Goal: Ask a question

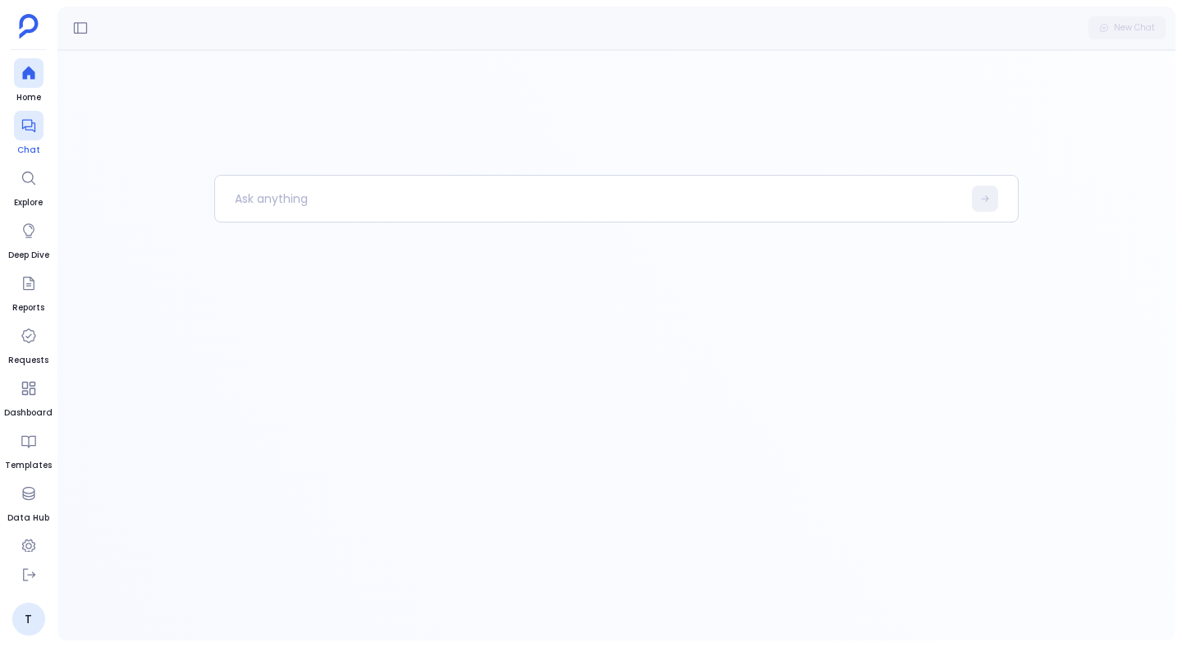
click at [29, 128] on icon at bounding box center [29, 125] width 16 height 16
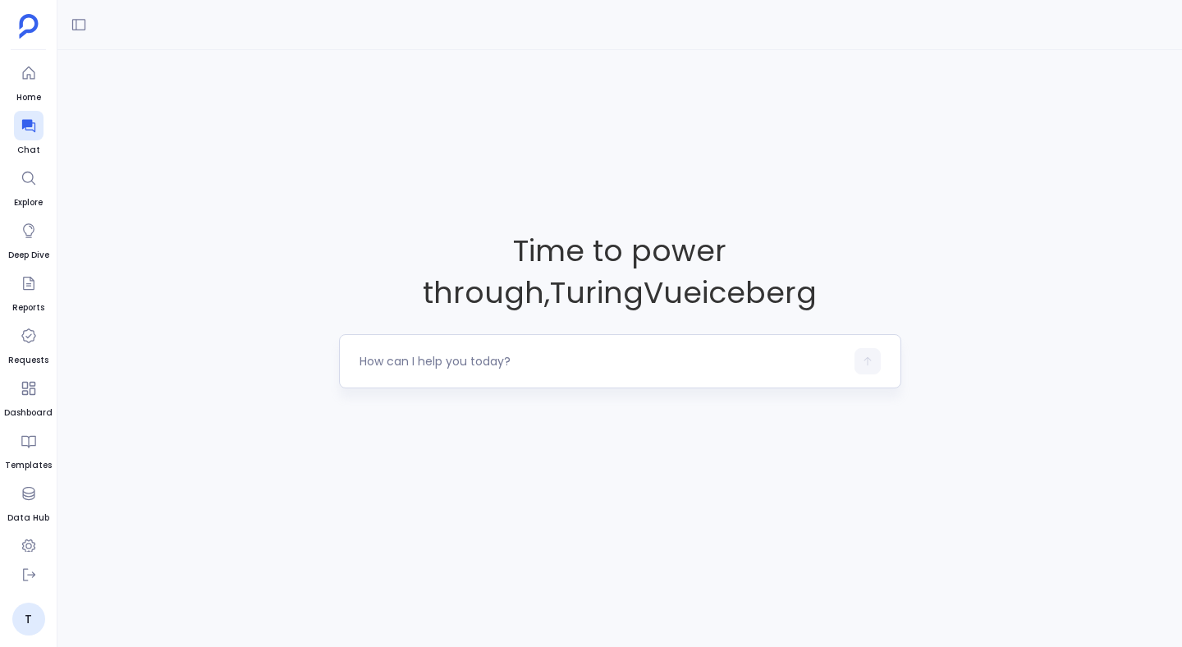
click at [424, 356] on textarea at bounding box center [602, 361] width 485 height 16
click at [613, 365] on textarea at bounding box center [602, 361] width 485 height 16
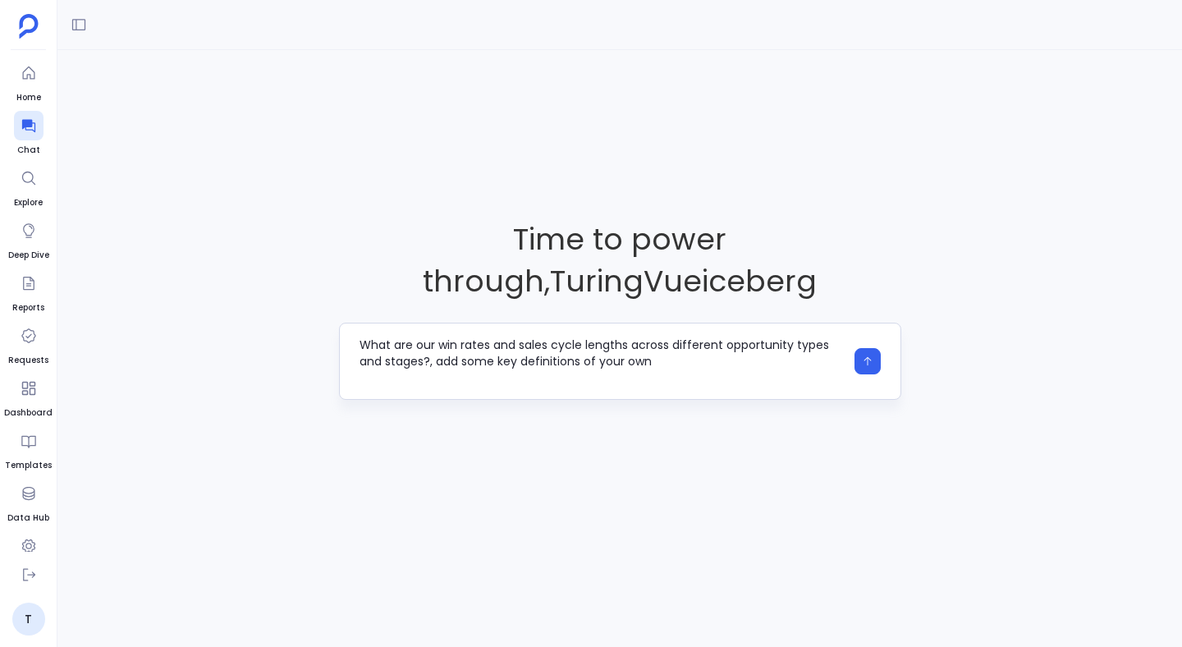
type textarea "What are our win rates and sales cycle lengths across different opportunity typ…"
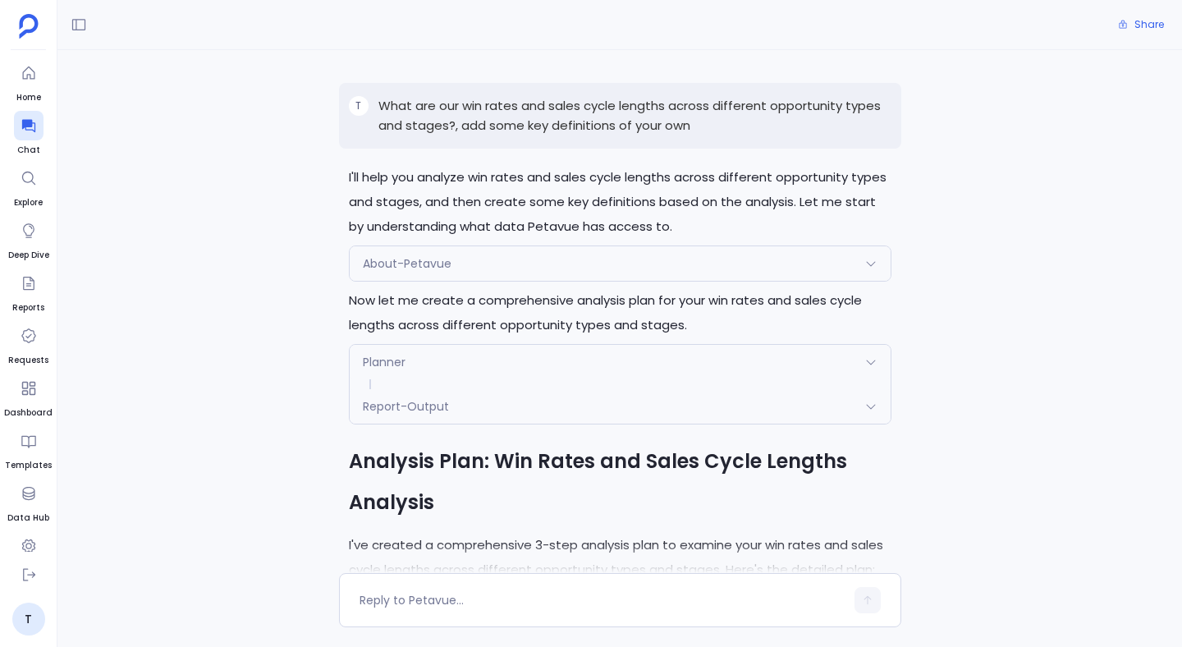
click at [548, 374] on div "Planner" at bounding box center [620, 362] width 541 height 34
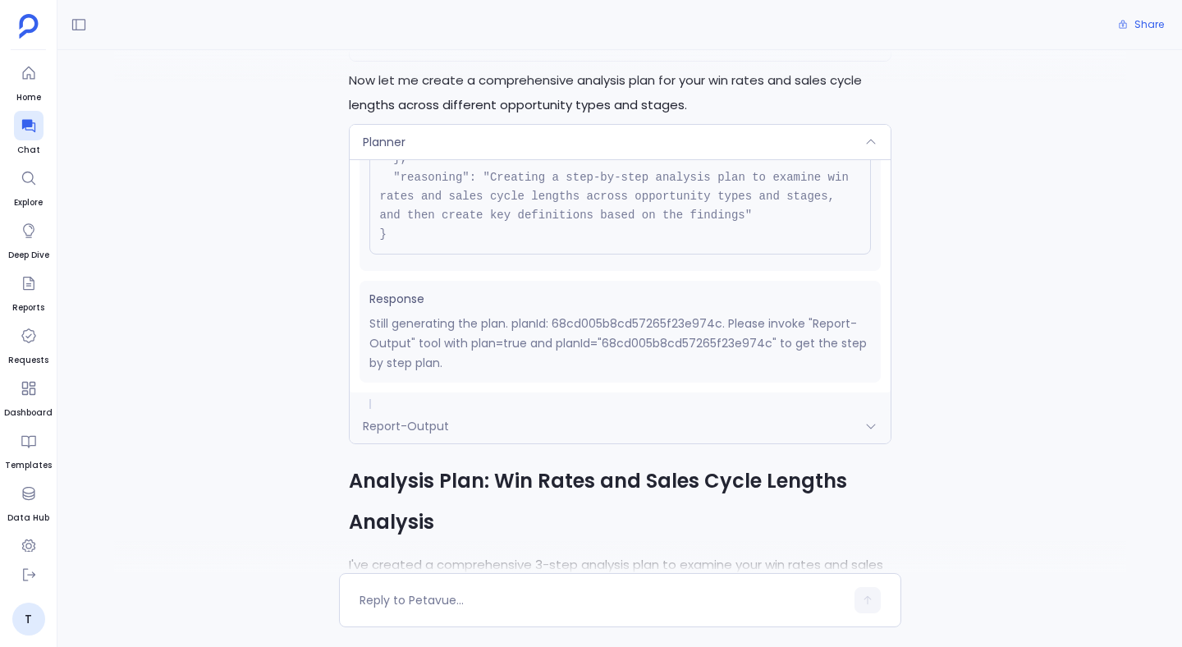
scroll to position [232, 0]
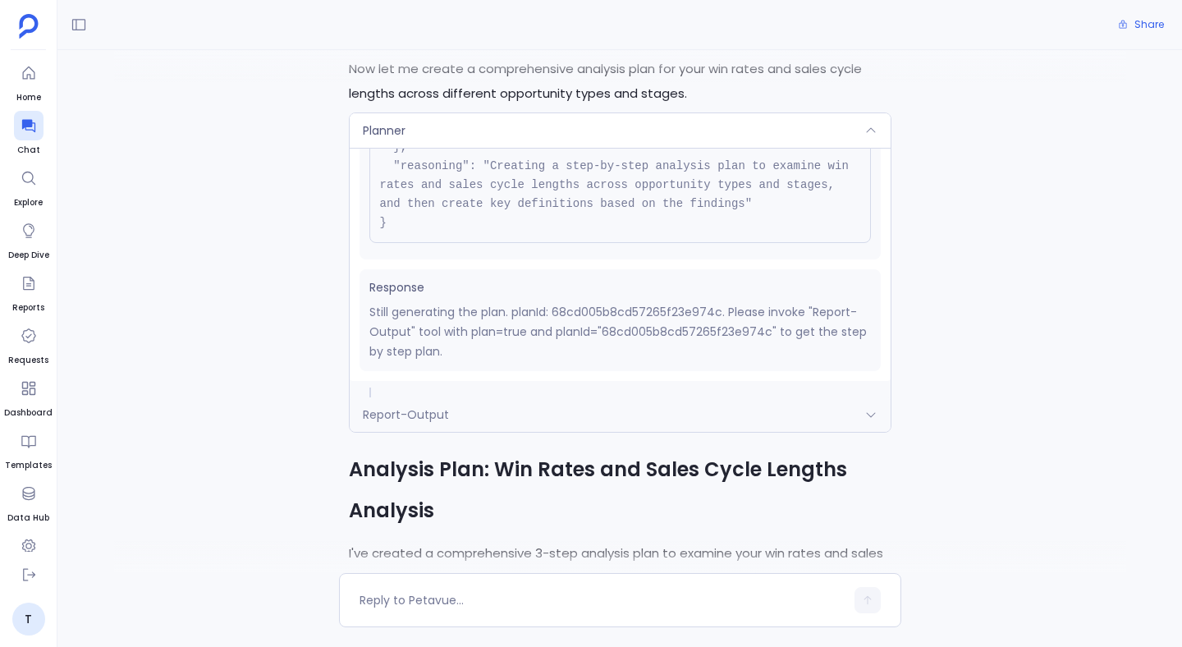
click at [502, 413] on div "Report-Output" at bounding box center [620, 414] width 541 height 34
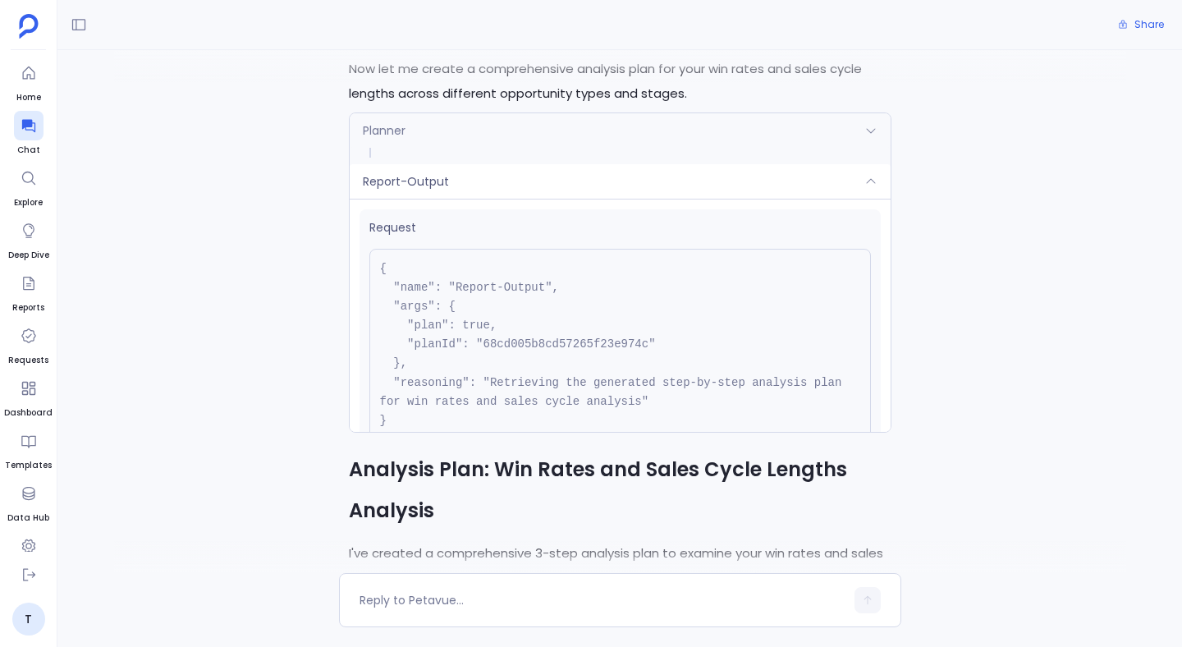
click at [521, 336] on pre "{ "name": "Report-Output", "args": { "plan": true, "planId": "68cd005b8cd57265f…" at bounding box center [620, 345] width 502 height 192
click at [521, 342] on pre "{ "name": "Report-Output", "args": { "plan": true, "planId": "68cd005b8cd57265f…" at bounding box center [620, 345] width 502 height 192
copy pre "68cd005b8cd57265f23e974c"
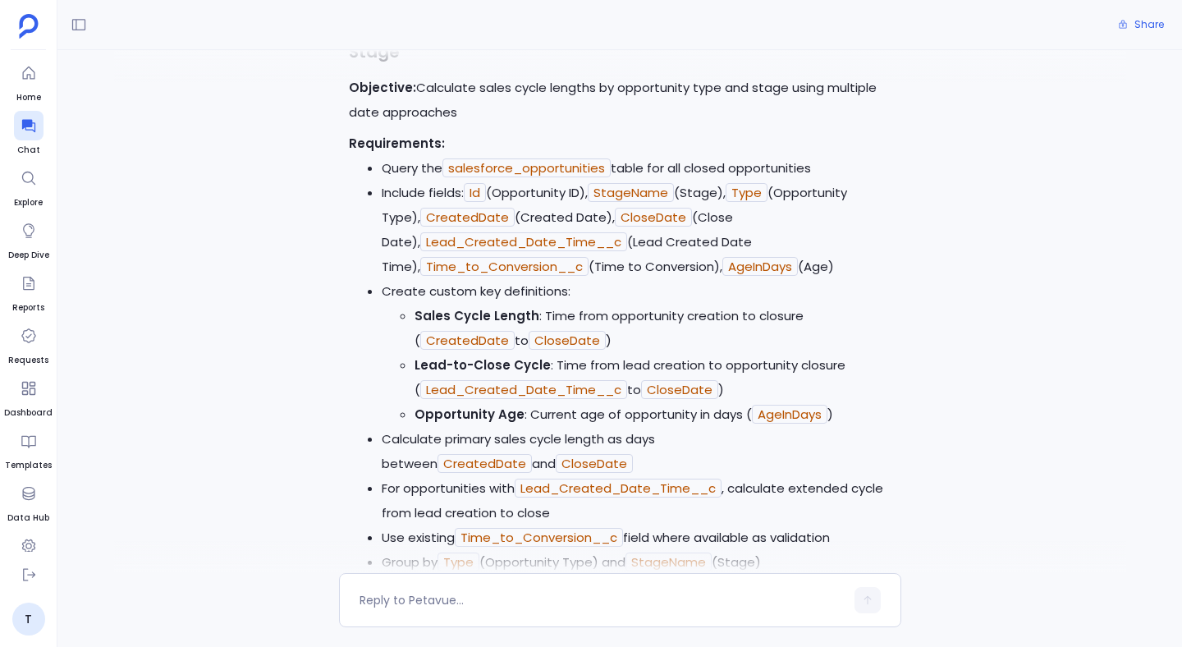
scroll to position [2243, 0]
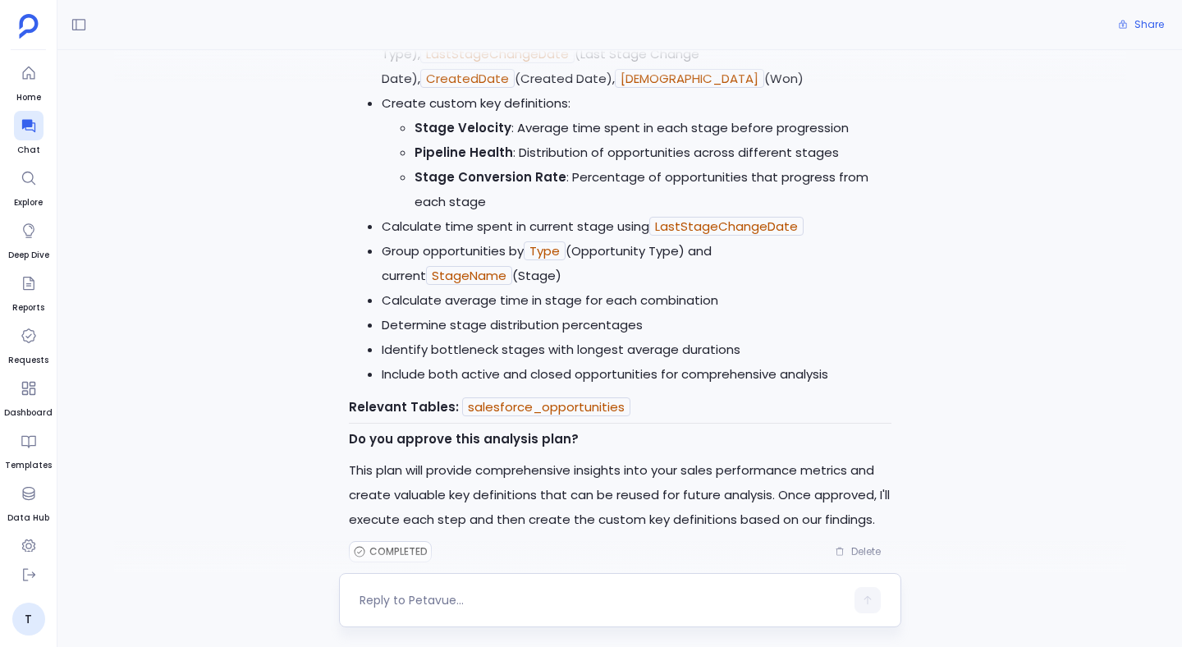
click at [519, 590] on div at bounding box center [602, 600] width 485 height 26
click at [457, 606] on textarea at bounding box center [602, 600] width 485 height 16
type textarea "Can you remove step 2?"
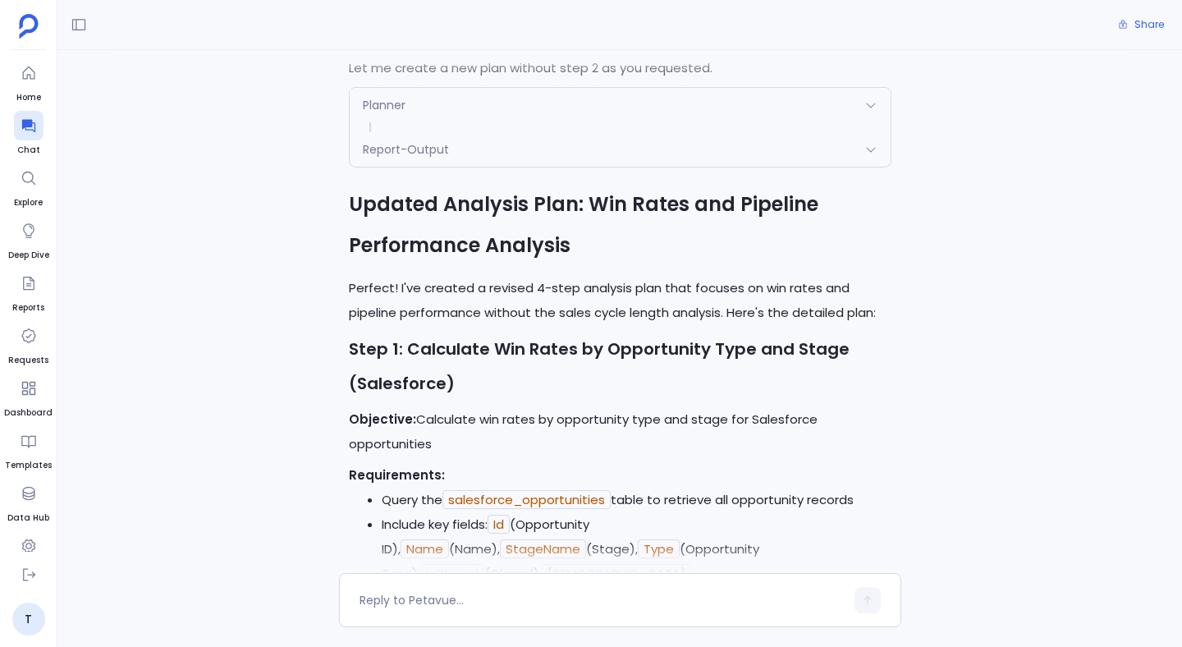
scroll to position [2983, 0]
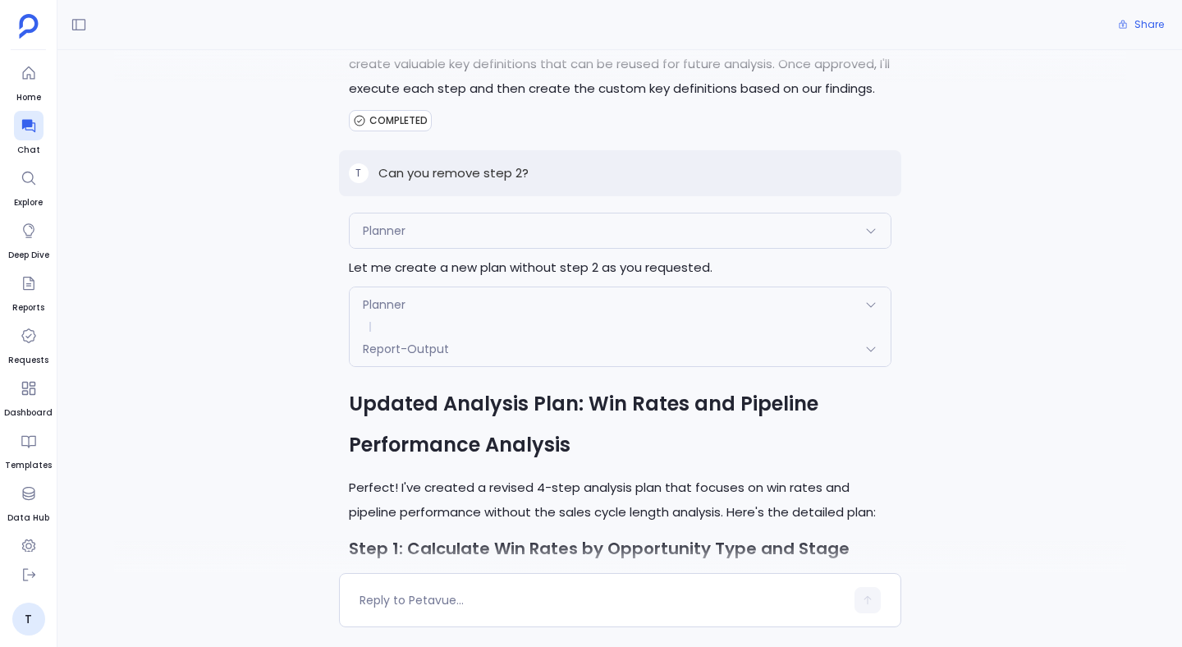
click at [517, 332] on div "Report-Output" at bounding box center [620, 349] width 541 height 34
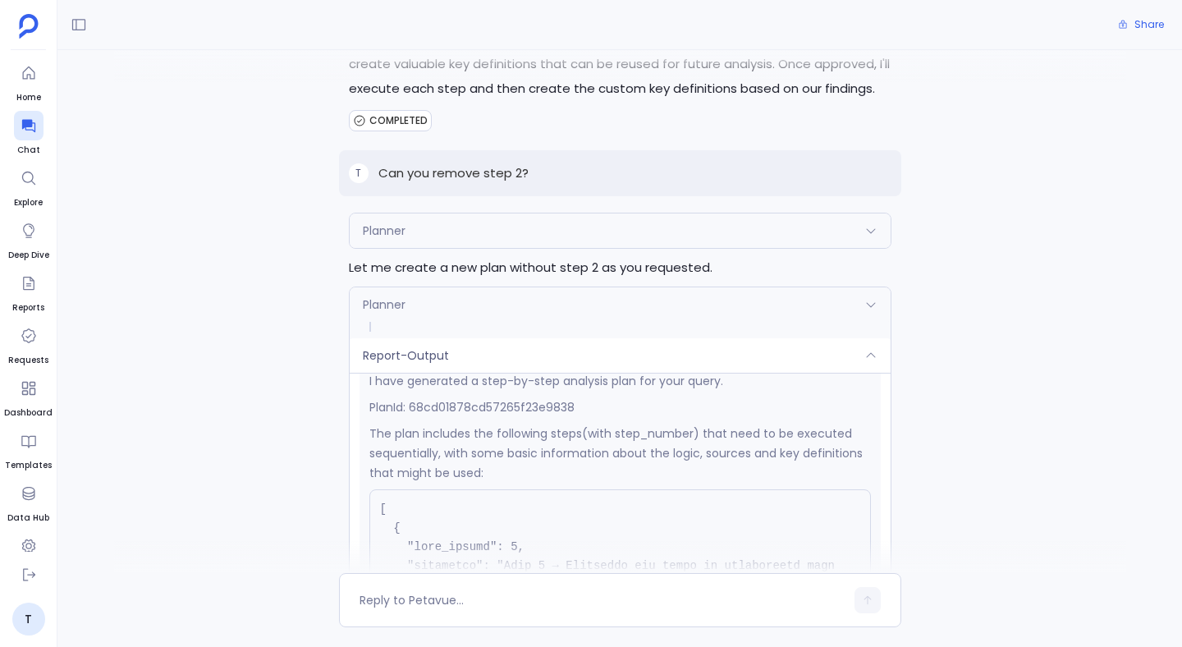
scroll to position [305, 0]
click at [546, 395] on p "PlanId: 68cd01878cd57265f23e9838" at bounding box center [620, 405] width 502 height 20
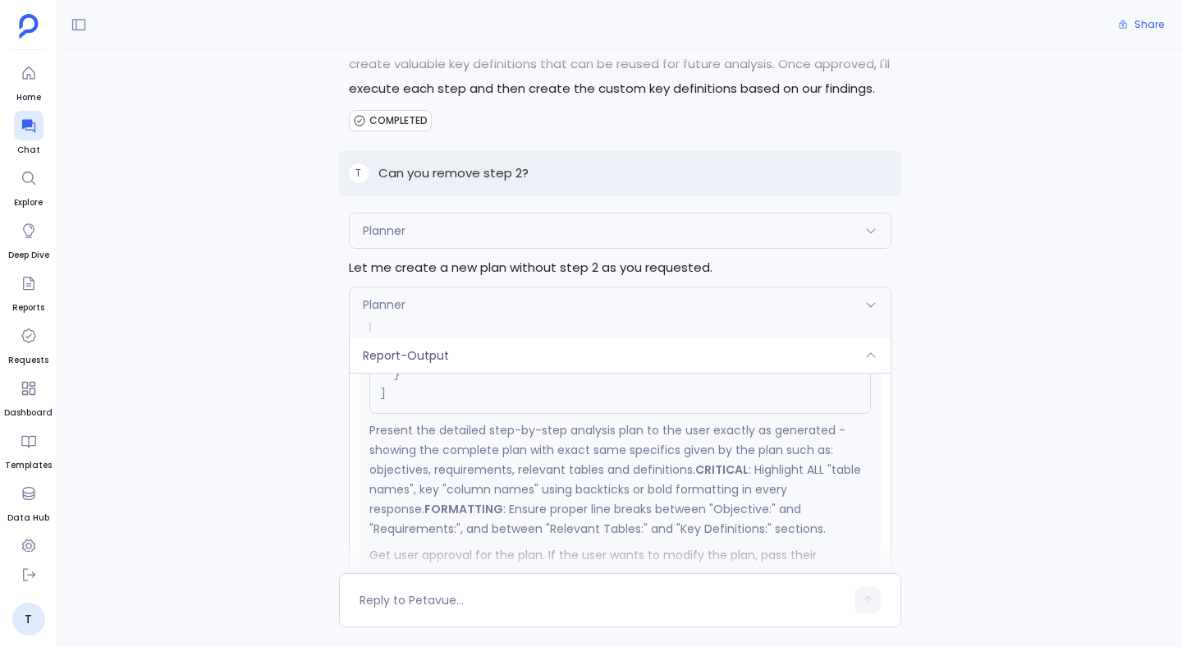
scroll to position [2934, 0]
